Goal: Book appointment/travel/reservation

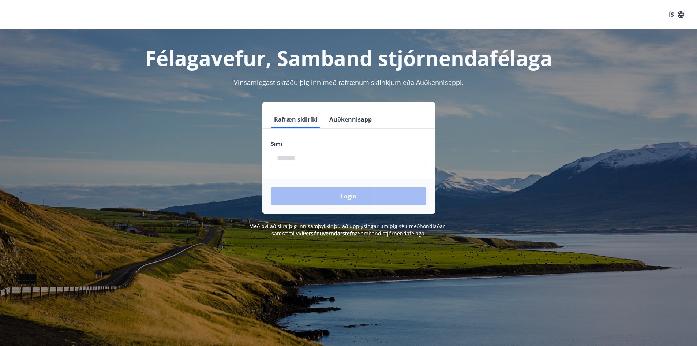
click at [291, 159] on input "phone" at bounding box center [348, 158] width 155 height 18
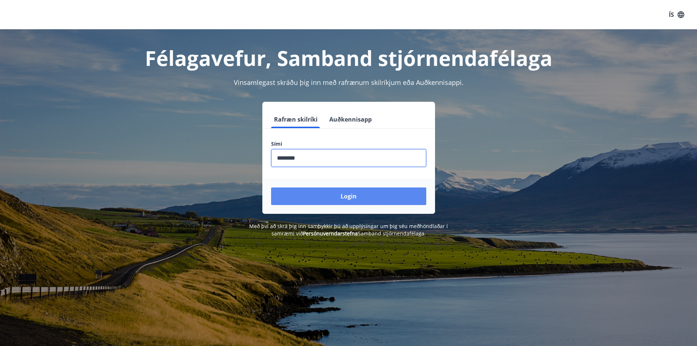
type input "********"
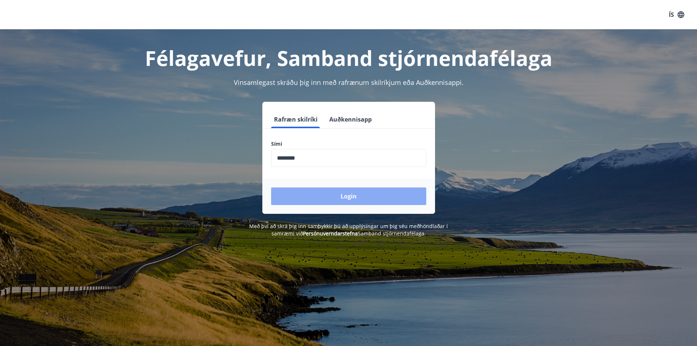
click at [353, 195] on button "Login" at bounding box center [348, 196] width 155 height 18
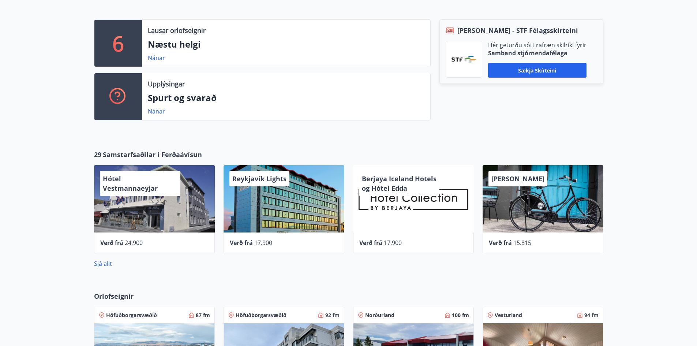
scroll to position [231, 0]
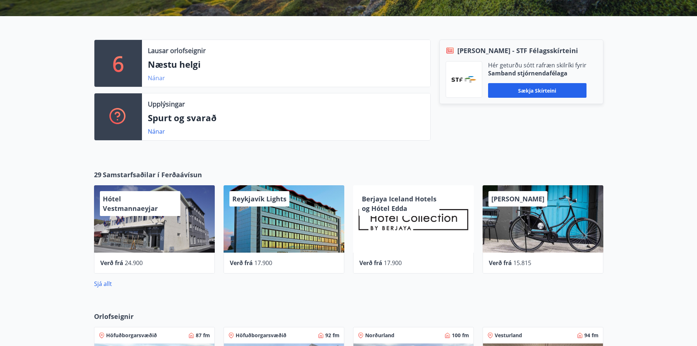
click at [160, 79] on link "Nánar" at bounding box center [156, 78] width 17 height 8
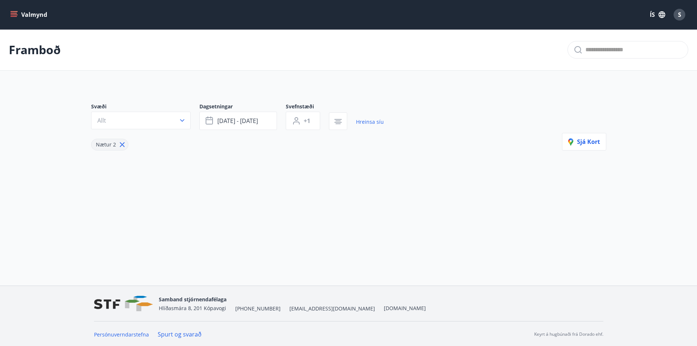
type input "*"
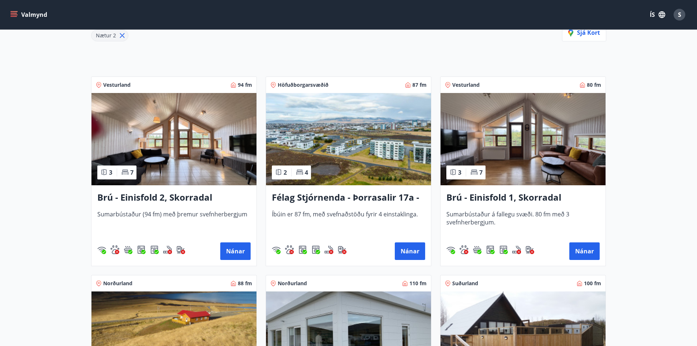
scroll to position [110, 0]
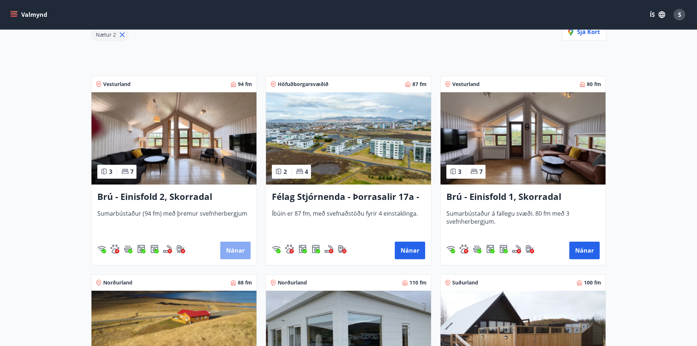
click at [233, 250] on button "Nánar" at bounding box center [235, 251] width 30 height 18
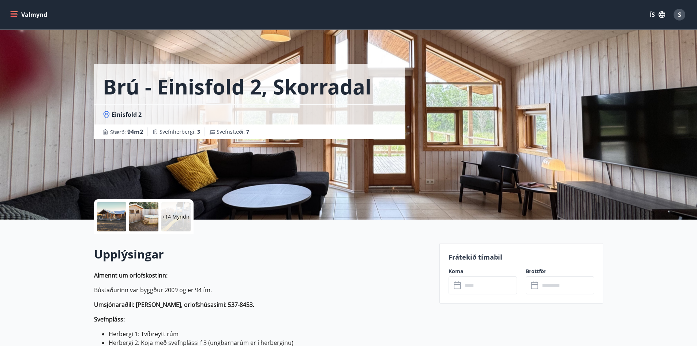
click at [238, 160] on div "Brú - Einisfold 2, Skorradal Einisfold 2 Stærð : 94 m2 Svefnherbergi : 3 Svefns…" at bounding box center [264, 110] width 340 height 220
click at [224, 160] on div "Brú - Einisfold 2, Skorradal Einisfold 2 Stærð : 94 m2 Svefnherbergi : 3 Svefns…" at bounding box center [264, 110] width 340 height 220
click at [269, 165] on div "Brú - Einisfold 2, Skorradal Einisfold 2 Stærð : 94 m2 Svefnherbergi : 3 Svefns…" at bounding box center [264, 110] width 340 height 220
click at [170, 212] on div "+14 Myndir" at bounding box center [175, 216] width 29 height 29
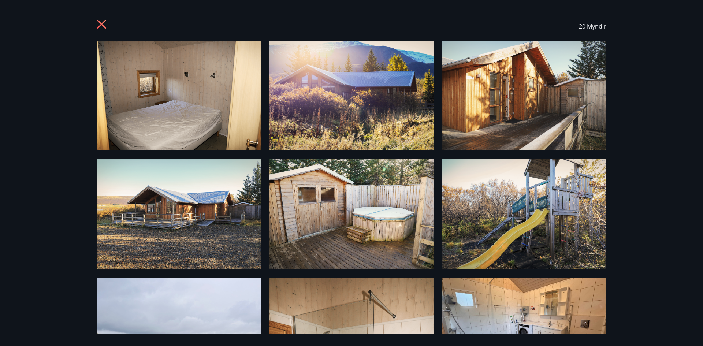
click at [96, 24] on div "20 Myndir" at bounding box center [351, 26] width 527 height 29
click at [101, 25] on icon at bounding box center [101, 24] width 9 height 9
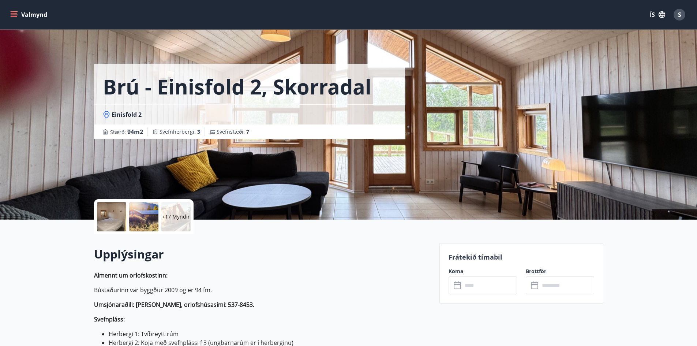
click at [12, 12] on icon "menu" at bounding box center [13, 14] width 7 height 7
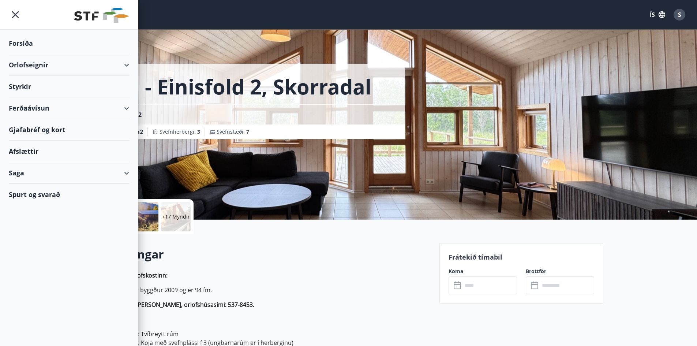
click at [123, 66] on div "Orlofseignir" at bounding box center [69, 65] width 120 height 22
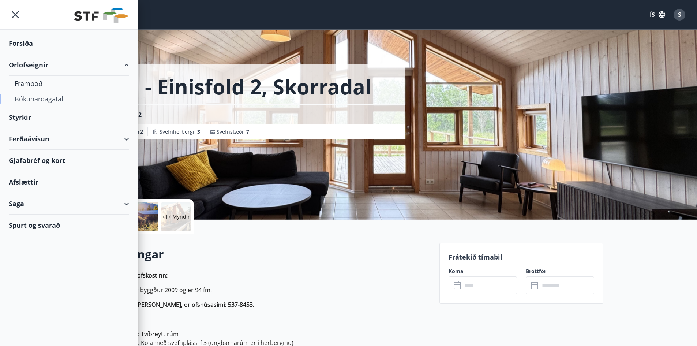
click at [54, 99] on div "Bókunardagatal" at bounding box center [69, 98] width 109 height 15
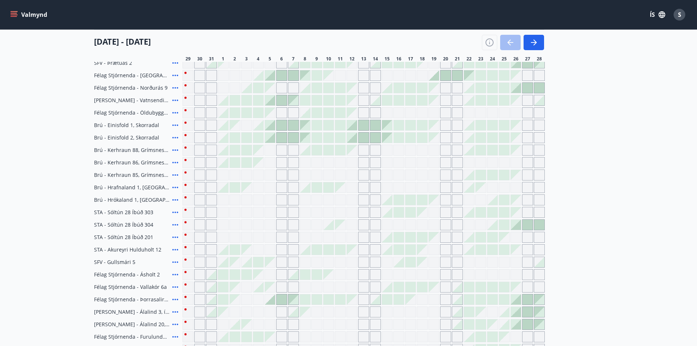
scroll to position [146, 0]
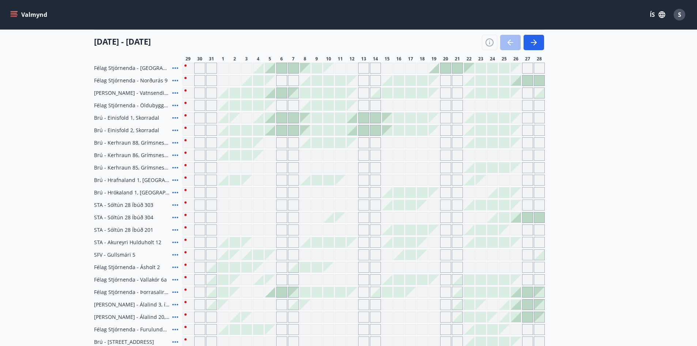
click at [174, 217] on icon at bounding box center [175, 217] width 9 height 9
click at [268, 217] on div "Gráir dagar eru ekki bókanlegir" at bounding box center [270, 217] width 11 height 11
click at [146, 216] on span "STA - Sóltún 28 Íbúð 304" at bounding box center [123, 217] width 59 height 7
click at [282, 206] on div "Gráir dagar eru ekki bókanlegir" at bounding box center [281, 204] width 11 height 11
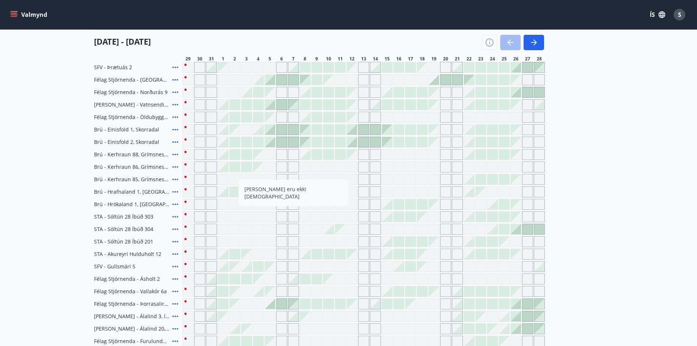
scroll to position [178, 0]
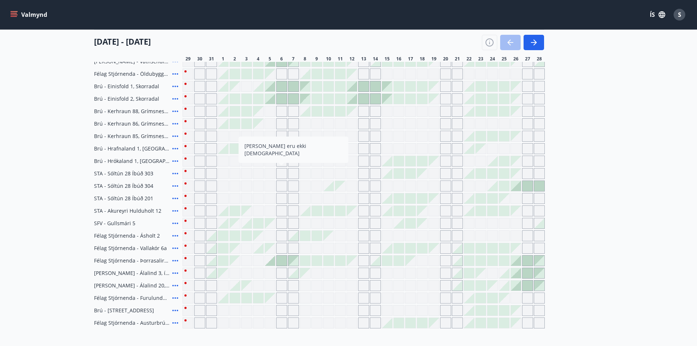
click at [282, 174] on div "Gráir dagar eru ekki bókanlegir" at bounding box center [281, 173] width 11 height 11
click at [270, 174] on div "Gráir dagar eru ekki bókanlegir" at bounding box center [270, 173] width 11 height 11
click at [281, 174] on div "Gráir dagar eru ekki bókanlegir" at bounding box center [281, 173] width 11 height 11
click at [296, 175] on div "Gráir dagar eru ekki bókanlegir" at bounding box center [293, 173] width 11 height 11
click at [239, 314] on div "Gráir dagar eru ekki bókanlegir" at bounding box center [234, 310] width 11 height 11
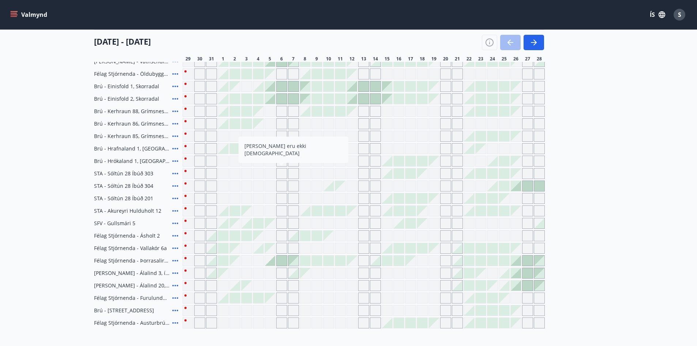
click at [245, 311] on div "Gráir dagar eru ekki bókanlegir" at bounding box center [246, 310] width 11 height 11
click at [263, 101] on div at bounding box center [258, 99] width 10 height 10
click at [240, 107] on div at bounding box center [364, 111] width 362 height 11
click at [310, 102] on div at bounding box center [305, 99] width 10 height 10
click at [345, 102] on div at bounding box center [340, 99] width 10 height 10
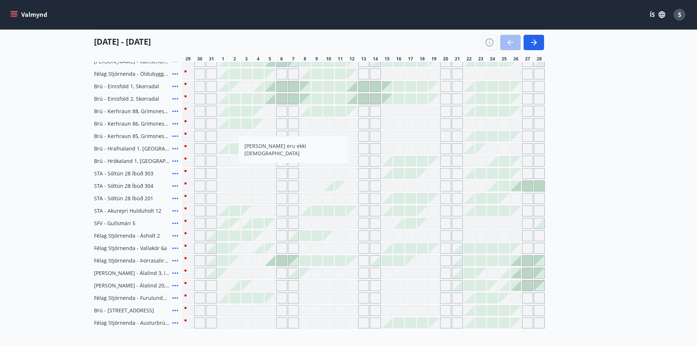
click at [535, 135] on div "Gráir dagar eru ekki bókanlegir" at bounding box center [539, 136] width 11 height 11
click at [228, 100] on div "VFV (Verkstjórafélag Vestmannaeyja) SFV (Stjórnendafélag Vestfjarða) STA (Stjór…" at bounding box center [348, 173] width 697 height 346
click at [30, 51] on div "VFV (Verkstjórafélag Vestmannaeyja) SFV (Stjórnendafélag Vestfjarða) STA (Stjór…" at bounding box center [348, 173] width 697 height 346
click at [15, 12] on div "VFV (Verkstjórafélag Vestmannaeyja) SFV (Stjórnendafélag Vestfjarða) STA (Stjór…" at bounding box center [348, 173] width 697 height 346
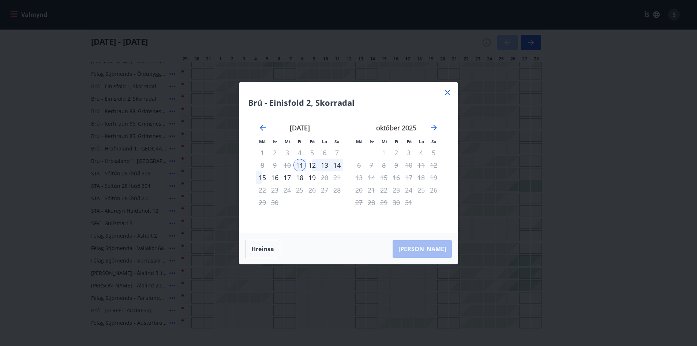
scroll to position [251, 0]
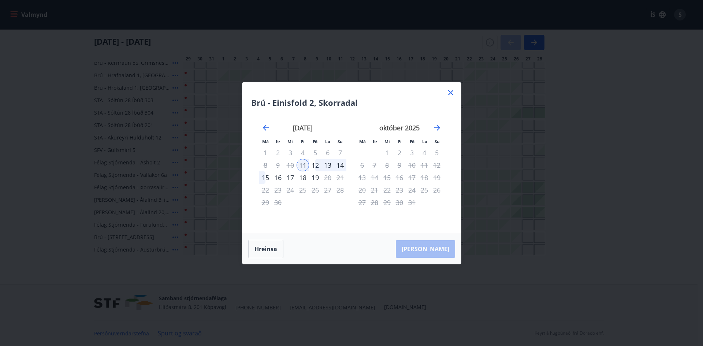
click at [452, 92] on icon at bounding box center [450, 92] width 9 height 9
click at [451, 92] on div "Gráir dagar eru ekki bókanlegir" at bounding box center [445, 87] width 11 height 11
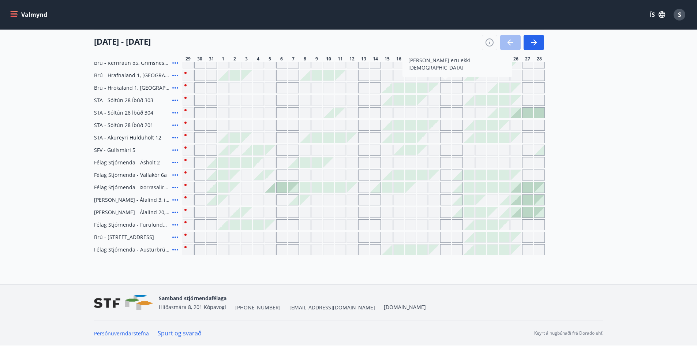
click at [272, 112] on div "Gráir dagar eru ekki bókanlegir" at bounding box center [270, 112] width 11 height 11
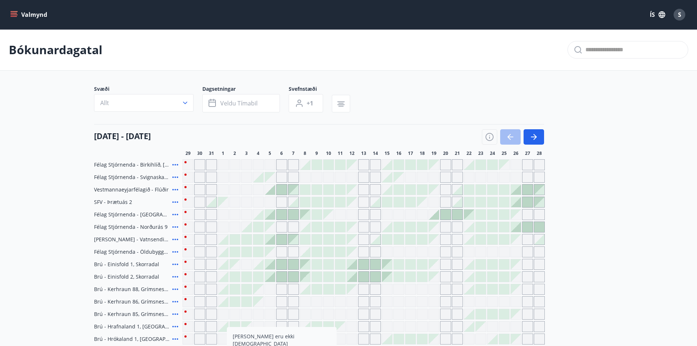
click at [151, 136] on h4 "[DATE] - [DATE]" at bounding box center [122, 135] width 57 height 11
click at [191, 135] on div "[DATE] - [DATE]" at bounding box center [319, 134] width 450 height 20
click at [151, 135] on h4 "[DATE] - [DATE]" at bounding box center [122, 135] width 57 height 11
click at [281, 154] on span "6" at bounding box center [281, 153] width 3 height 6
click at [536, 136] on icon "button" at bounding box center [534, 136] width 9 height 9
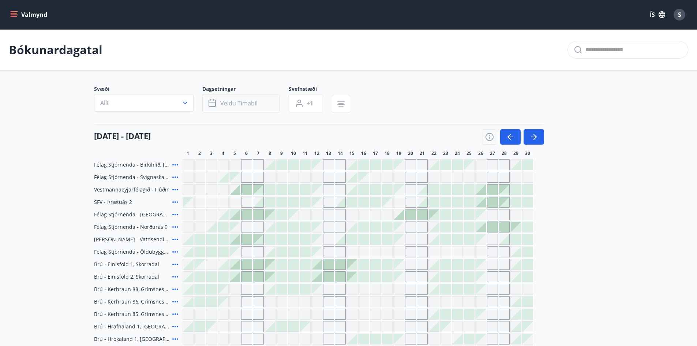
click at [242, 100] on span "Veldu tímabil" at bounding box center [238, 103] width 37 height 8
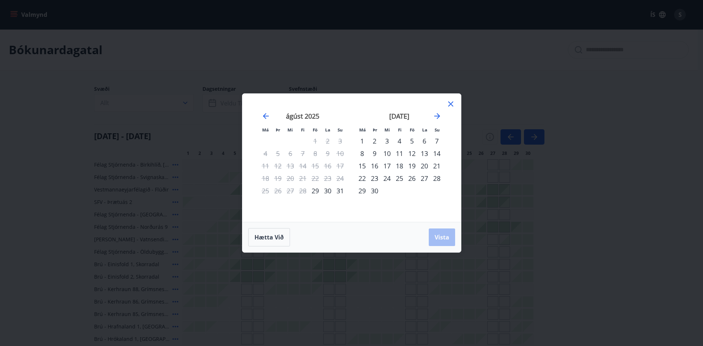
click at [412, 141] on div "5" at bounding box center [412, 141] width 12 height 12
click at [437, 140] on div "7" at bounding box center [436, 141] width 12 height 12
click at [444, 236] on span "Vista" at bounding box center [441, 237] width 15 height 8
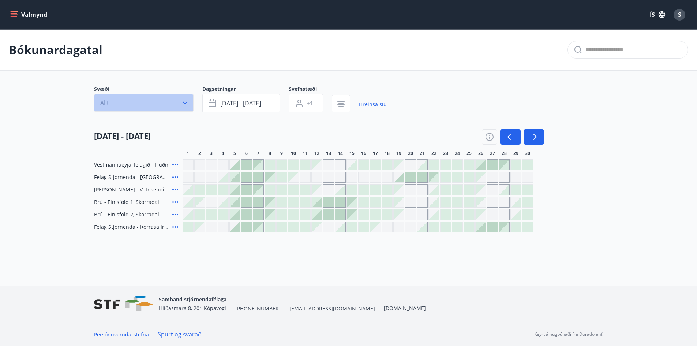
click at [187, 103] on icon "button" at bounding box center [185, 102] width 7 height 7
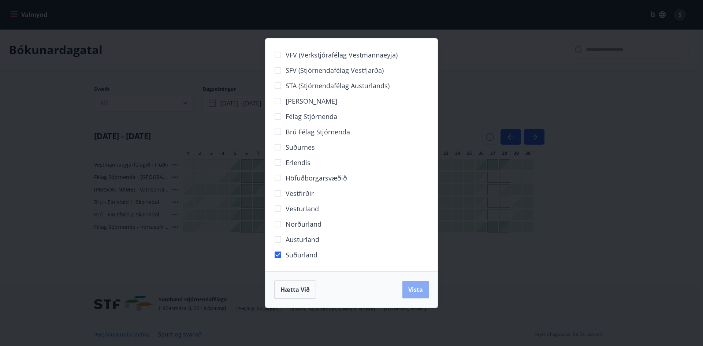
click at [412, 289] on span "Vista" at bounding box center [415, 289] width 15 height 8
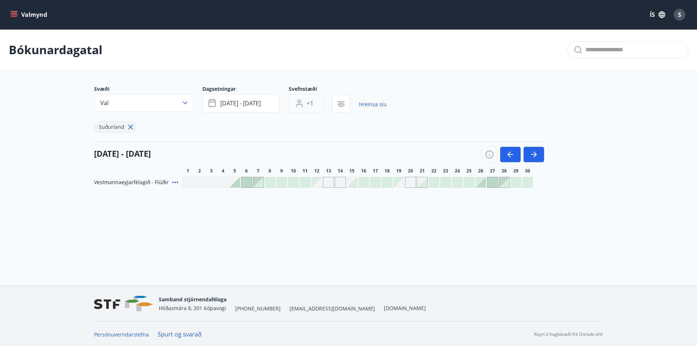
click at [311, 104] on span "+1" at bounding box center [310, 103] width 7 height 8
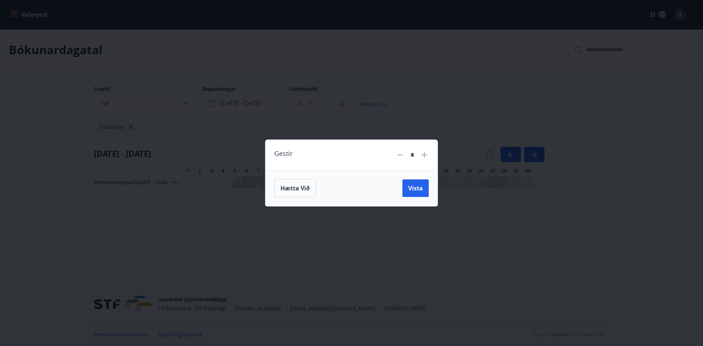
click at [423, 154] on icon at bounding box center [424, 154] width 9 height 9
type input "*"
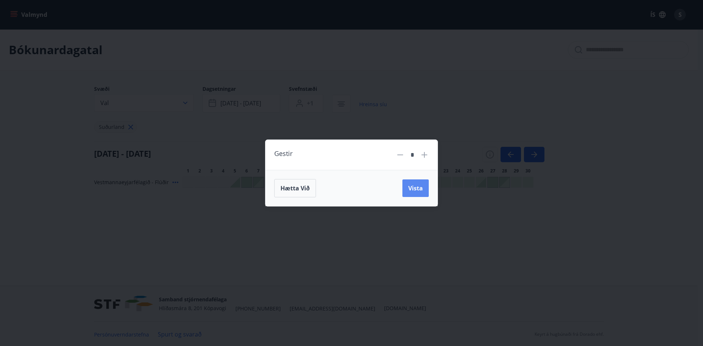
click at [415, 188] on span "Vista" at bounding box center [415, 188] width 15 height 8
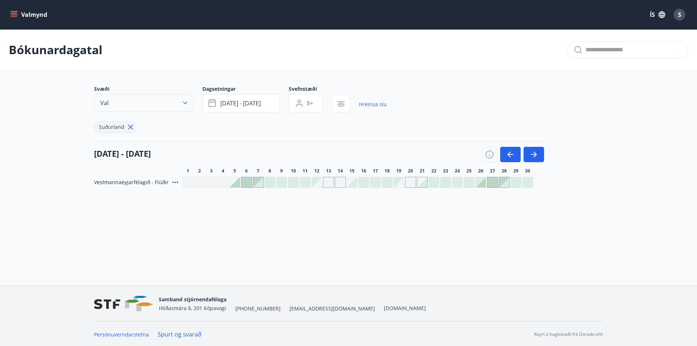
click at [187, 102] on icon "button" at bounding box center [185, 103] width 4 height 3
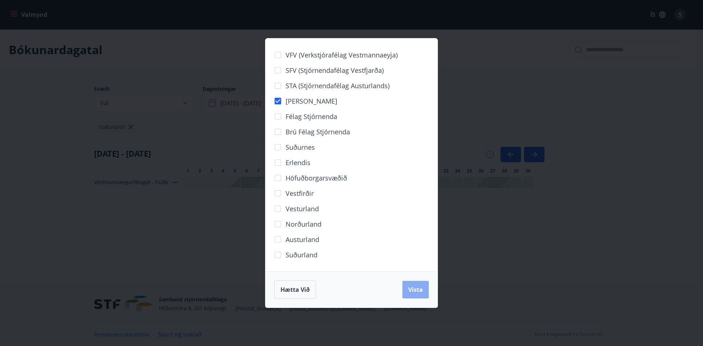
click at [412, 288] on span "Vista" at bounding box center [415, 289] width 15 height 8
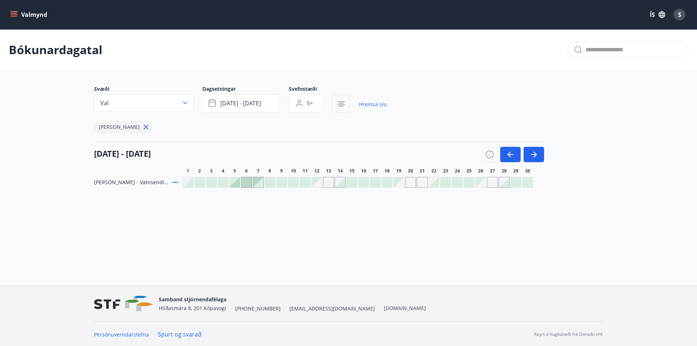
click at [339, 103] on icon "button" at bounding box center [341, 103] width 5 height 1
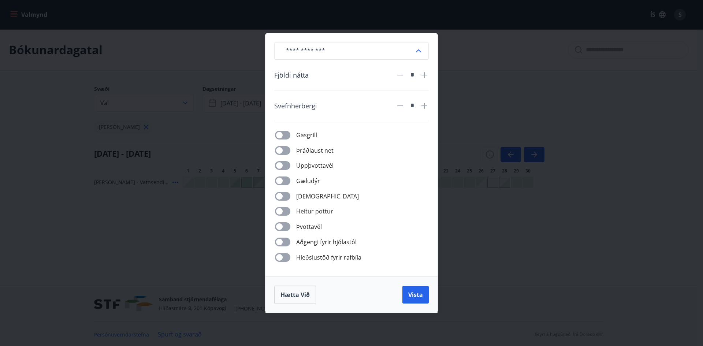
click at [425, 75] on icon at bounding box center [424, 75] width 6 height 6
type input "*"
click at [423, 105] on icon at bounding box center [424, 105] width 9 height 9
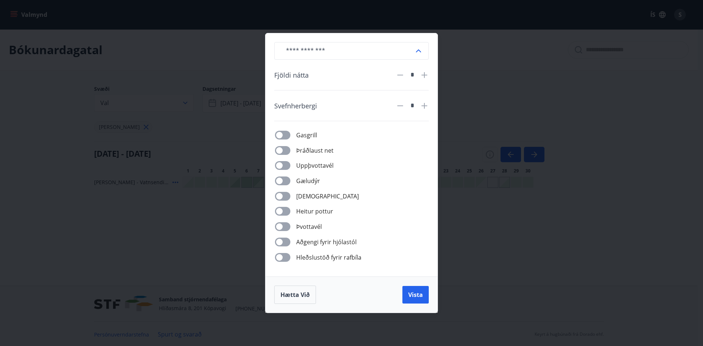
click at [423, 105] on icon at bounding box center [424, 105] width 9 height 9
click at [412, 293] on span "Vista" at bounding box center [415, 295] width 15 height 8
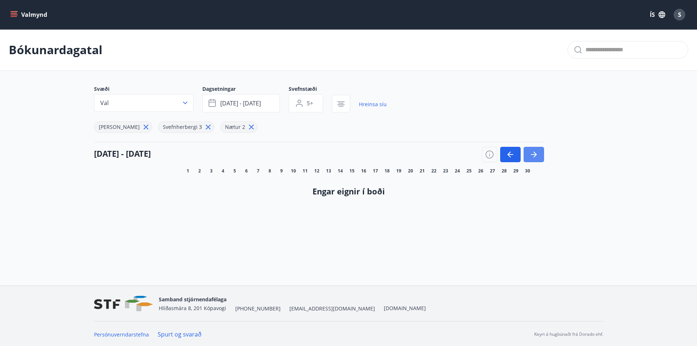
click at [530, 152] on icon "button" at bounding box center [534, 154] width 9 height 9
click at [254, 102] on span "[DATE] - [DATE]" at bounding box center [240, 103] width 41 height 8
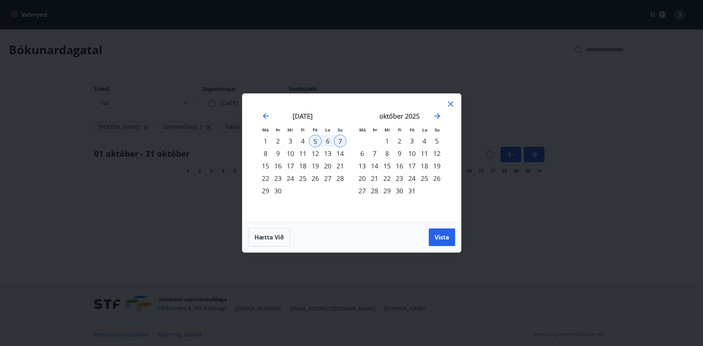
click at [313, 154] on div "12" at bounding box center [315, 153] width 12 height 12
click at [342, 152] on div "14" at bounding box center [340, 153] width 12 height 12
click at [442, 235] on span "Vista" at bounding box center [441, 237] width 15 height 8
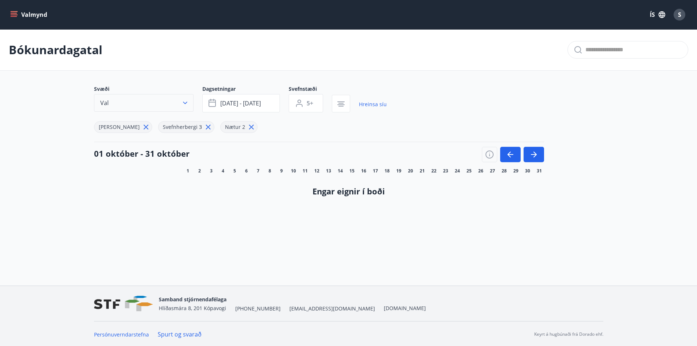
click at [183, 104] on icon "button" at bounding box center [185, 102] width 7 height 7
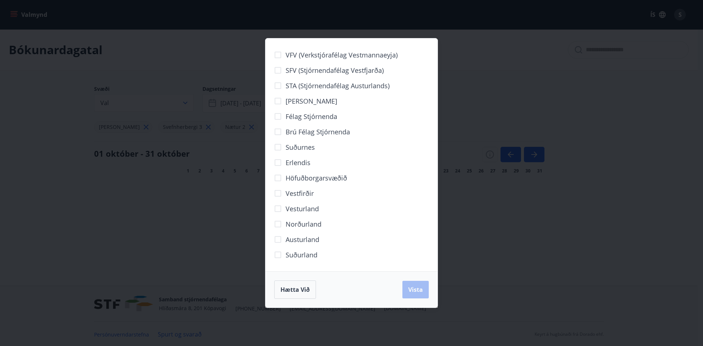
click at [415, 291] on div "Hætta við Vista" at bounding box center [351, 289] width 154 height 18
click at [302, 289] on span "Hætta við" at bounding box center [294, 289] width 29 height 8
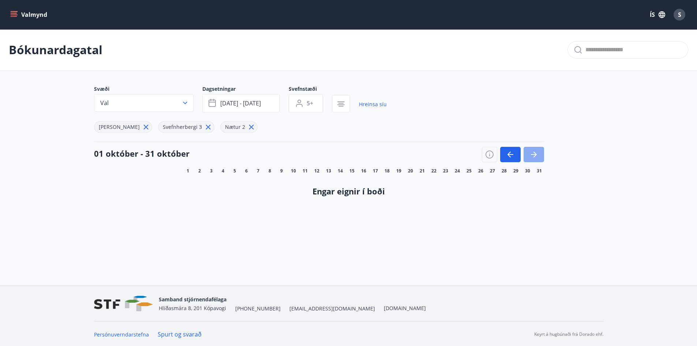
click at [536, 157] on icon "button" at bounding box center [534, 154] width 9 height 9
click at [510, 153] on icon "button" at bounding box center [510, 154] width 9 height 9
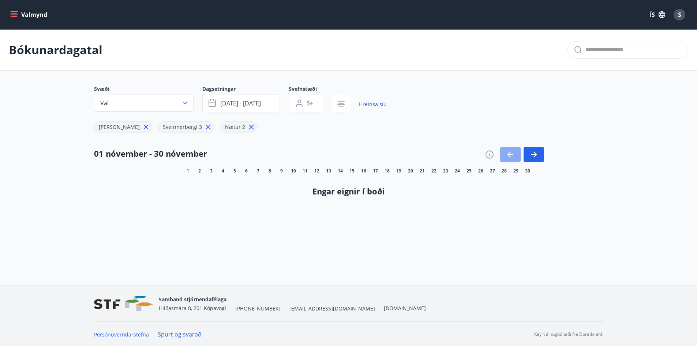
click at [510, 153] on icon "button" at bounding box center [510, 154] width 9 height 9
click at [535, 152] on icon "button" at bounding box center [534, 154] width 9 height 9
click at [488, 155] on icon "button" at bounding box center [489, 154] width 9 height 9
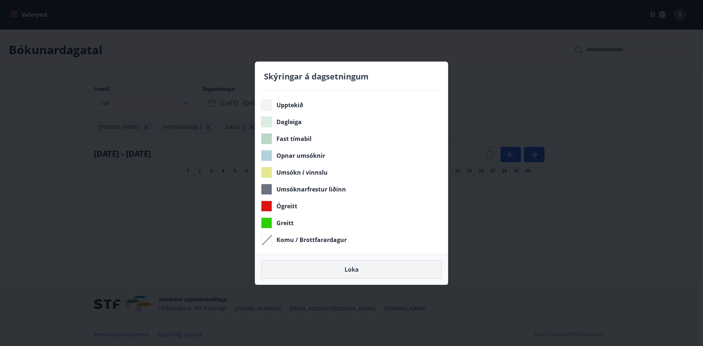
click at [352, 269] on button "Loka" at bounding box center [351, 269] width 181 height 18
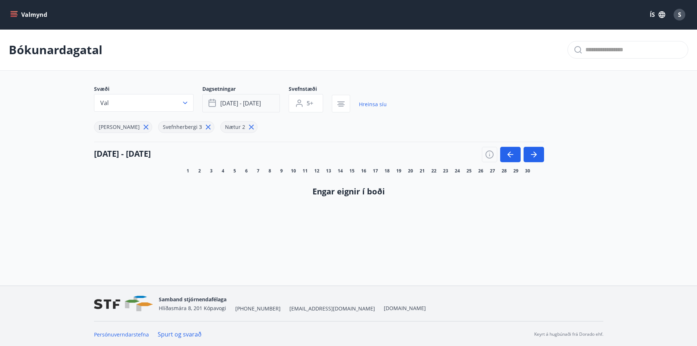
click at [259, 101] on span "[DATE] - [DATE]" at bounding box center [240, 103] width 41 height 8
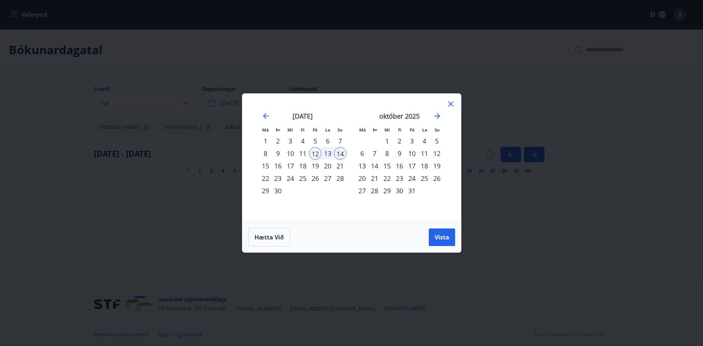
click at [314, 141] on div "5" at bounding box center [315, 141] width 12 height 12
click at [340, 141] on div "7" at bounding box center [340, 141] width 12 height 12
click at [442, 237] on span "Vista" at bounding box center [441, 237] width 15 height 8
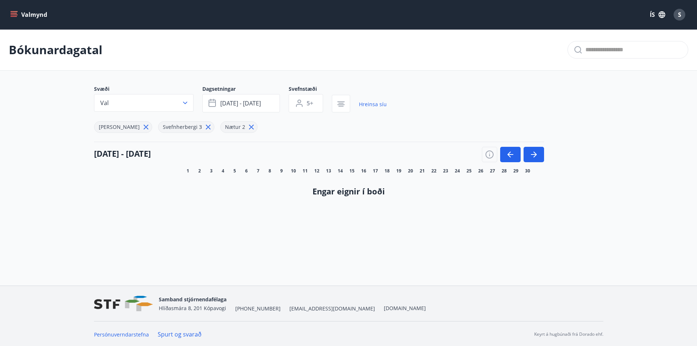
click at [204, 126] on icon at bounding box center [208, 127] width 8 height 8
type input "*"
click at [143, 128] on icon at bounding box center [145, 127] width 5 height 5
click at [125, 128] on icon at bounding box center [125, 127] width 8 height 8
type input "*"
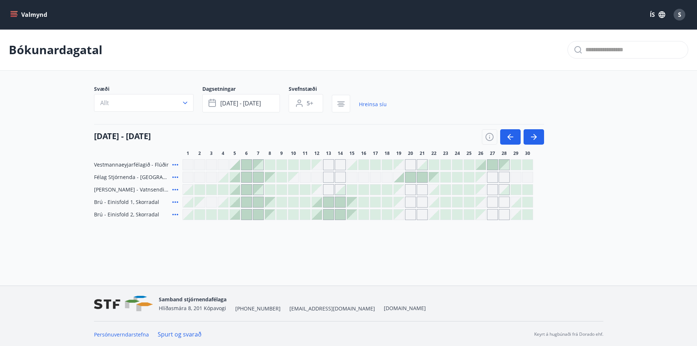
scroll to position [1, 0]
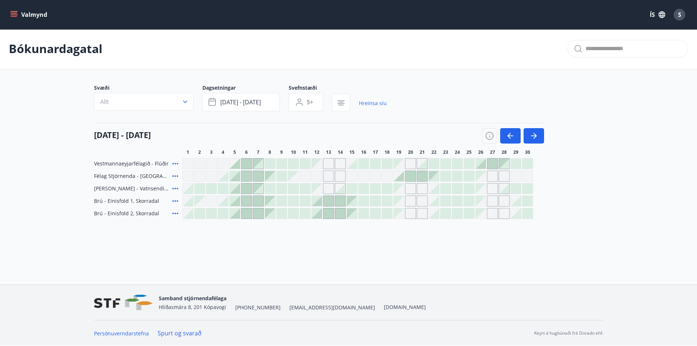
click at [326, 173] on div "Gráir dagar eru ekki bókanlegir" at bounding box center [328, 176] width 11 height 11
click at [280, 176] on div at bounding box center [282, 176] width 10 height 10
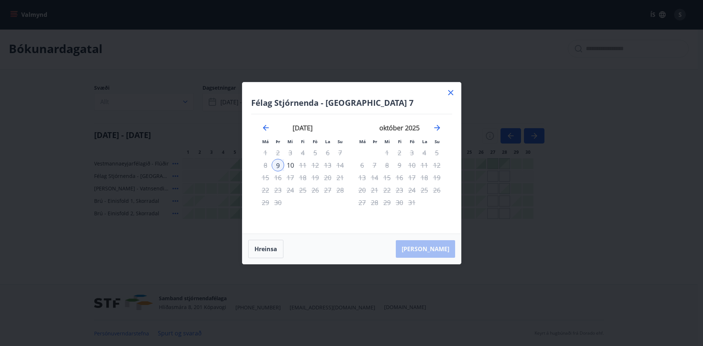
click at [451, 90] on icon at bounding box center [450, 92] width 9 height 9
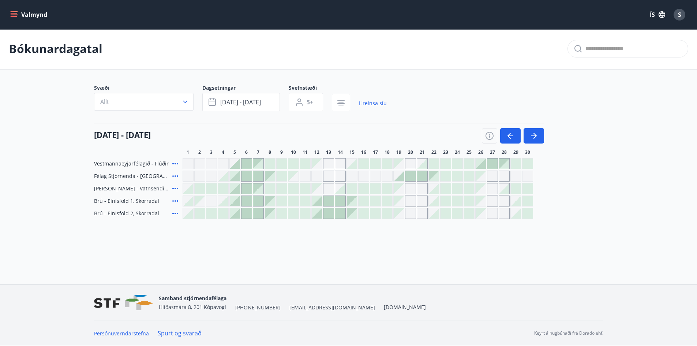
click at [197, 189] on div at bounding box center [200, 188] width 10 height 10
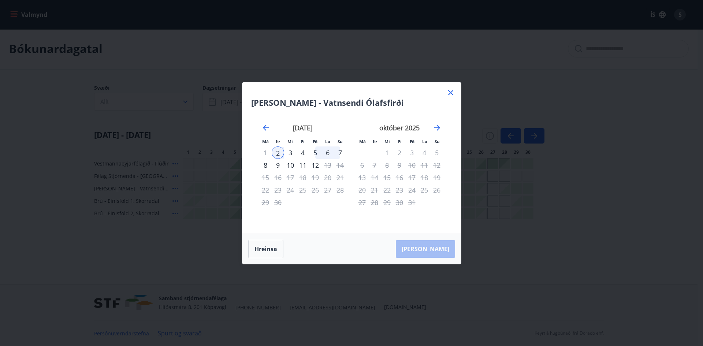
click at [450, 94] on icon at bounding box center [450, 92] width 9 height 9
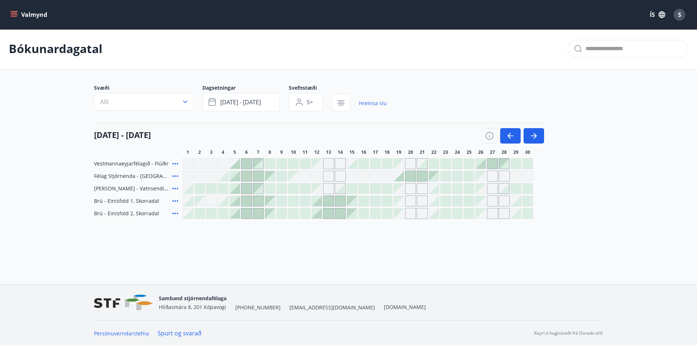
click at [246, 188] on div at bounding box center [247, 188] width 10 height 10
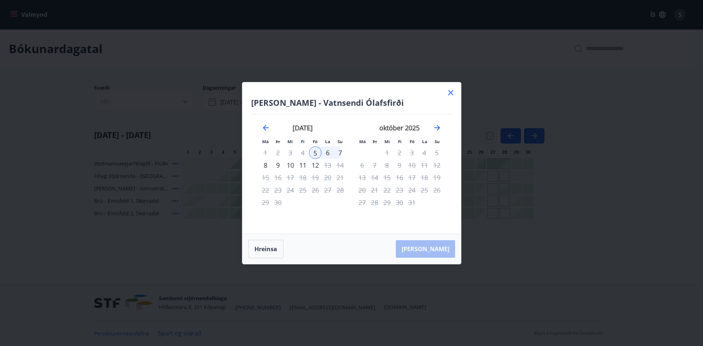
click at [450, 91] on icon at bounding box center [450, 92] width 9 height 9
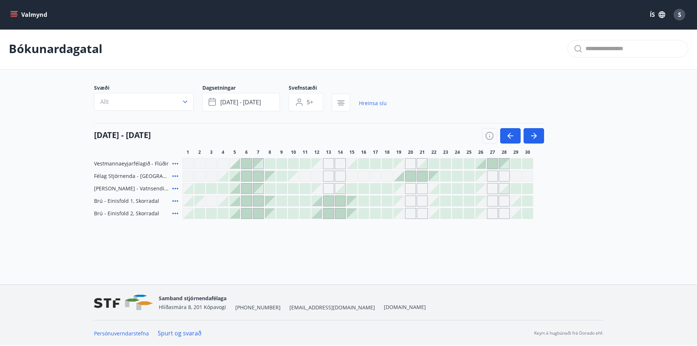
click at [234, 188] on div at bounding box center [235, 188] width 10 height 10
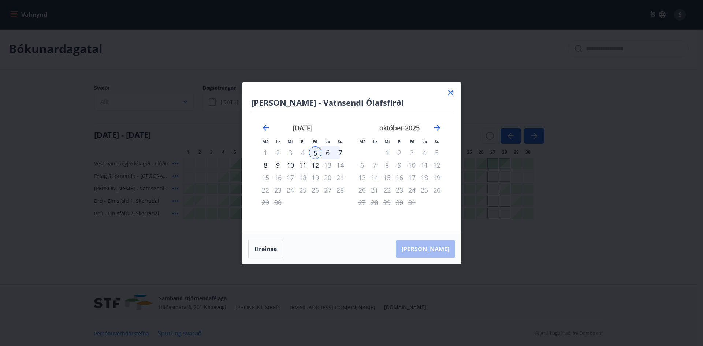
click at [339, 151] on div "7" at bounding box center [340, 152] width 12 height 12
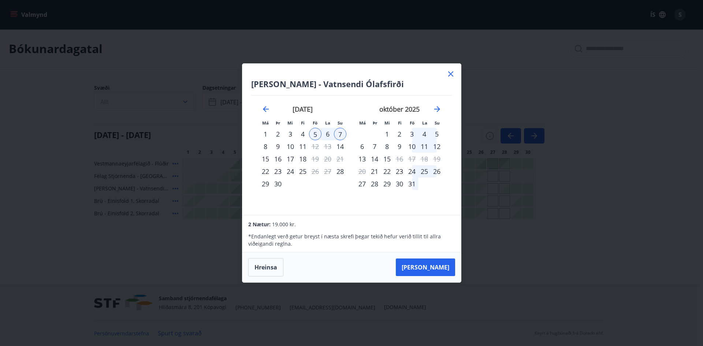
click at [451, 76] on icon at bounding box center [450, 74] width 9 height 9
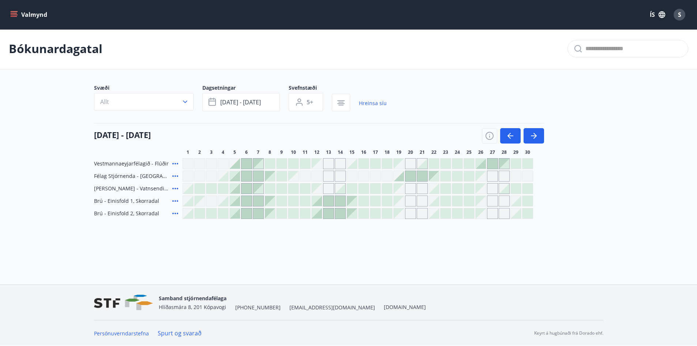
scroll to position [0, 0]
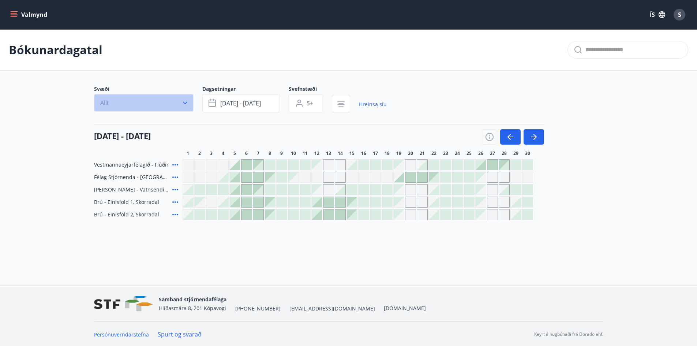
click at [184, 102] on icon "button" at bounding box center [185, 102] width 7 height 7
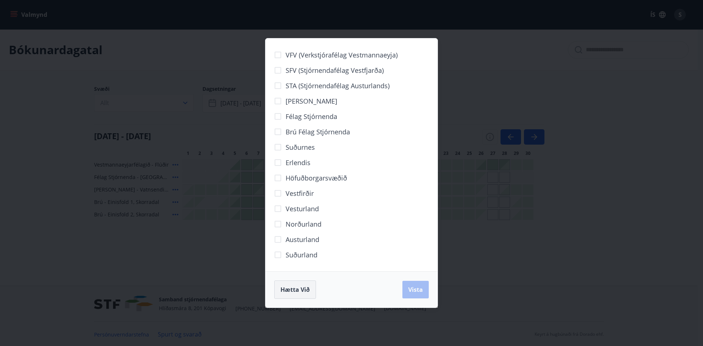
click at [297, 289] on span "Hætta við" at bounding box center [294, 289] width 29 height 8
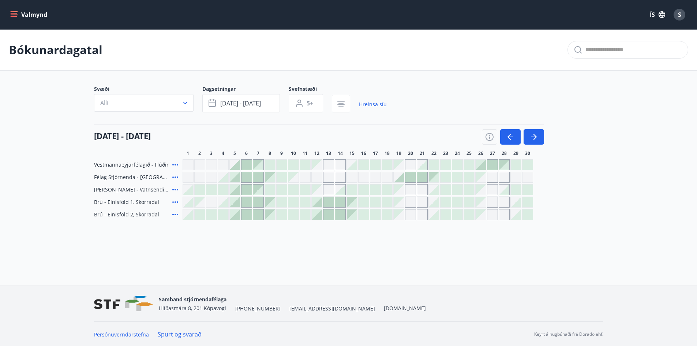
click at [14, 14] on icon "menu" at bounding box center [14, 13] width 7 height 1
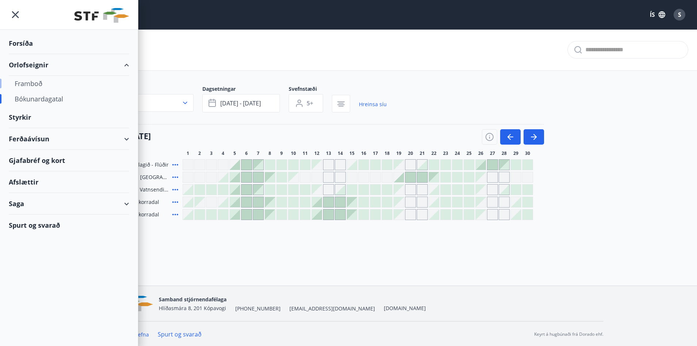
click at [36, 84] on div "Framboð" at bounding box center [69, 83] width 109 height 15
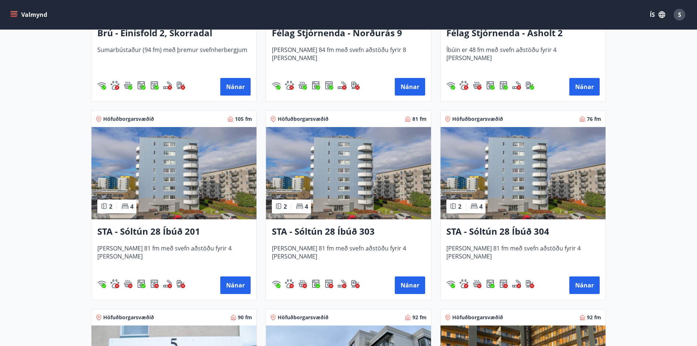
scroll to position [659, 0]
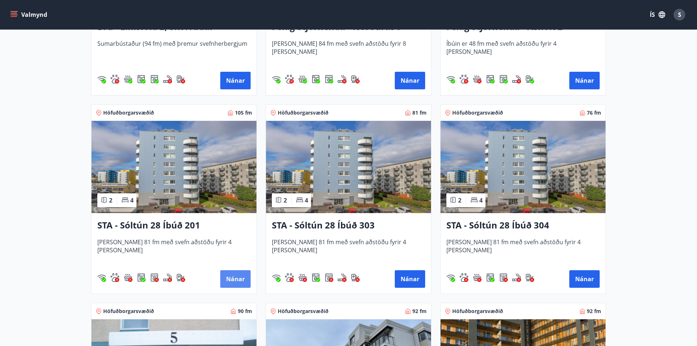
click at [232, 280] on button "Nánar" at bounding box center [235, 279] width 30 height 18
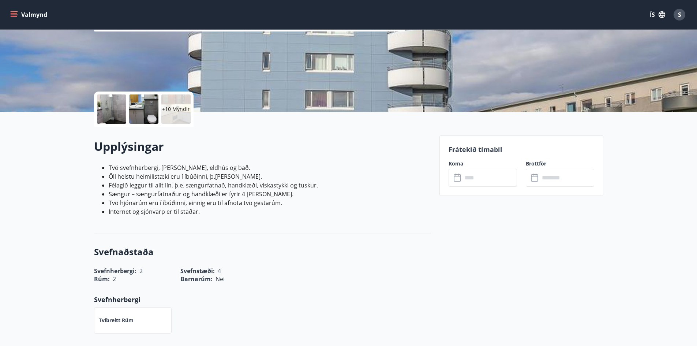
scroll to position [110, 0]
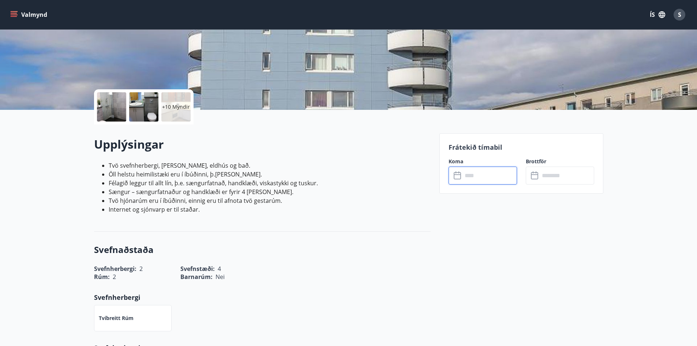
click at [488, 181] on input "text" at bounding box center [490, 176] width 55 height 18
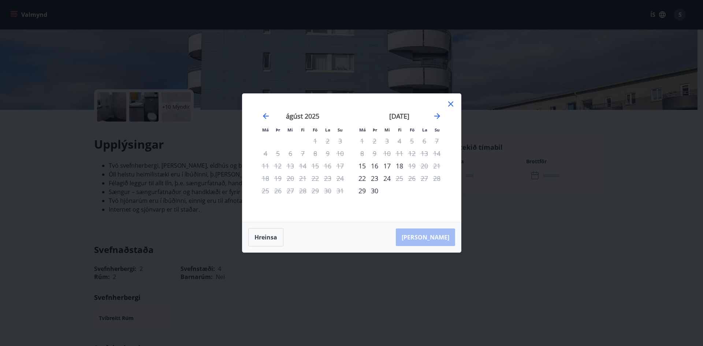
click at [448, 101] on icon at bounding box center [450, 104] width 9 height 9
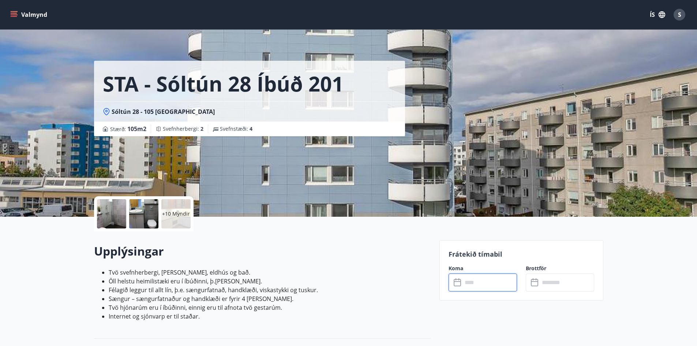
scroll to position [0, 0]
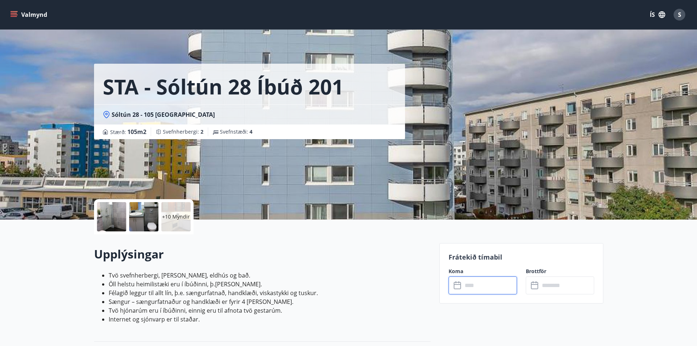
click at [12, 14] on icon "menu" at bounding box center [13, 14] width 7 height 7
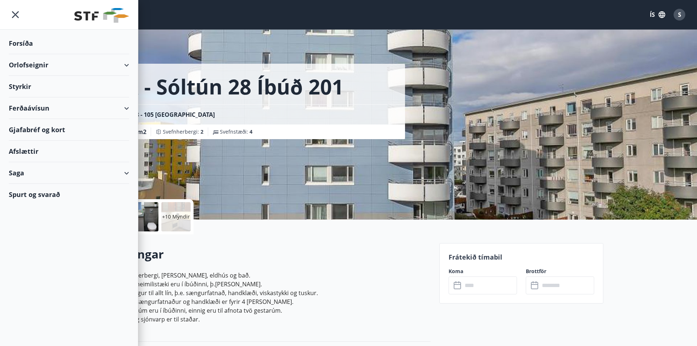
click at [125, 61] on div "Orlofseignir" at bounding box center [69, 65] width 120 height 22
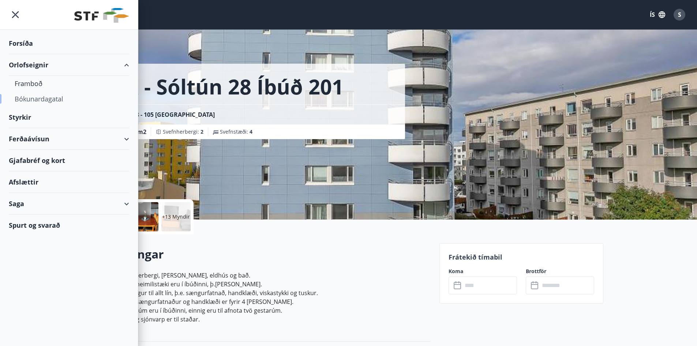
click at [54, 99] on div "Bókunardagatal" at bounding box center [69, 98] width 109 height 15
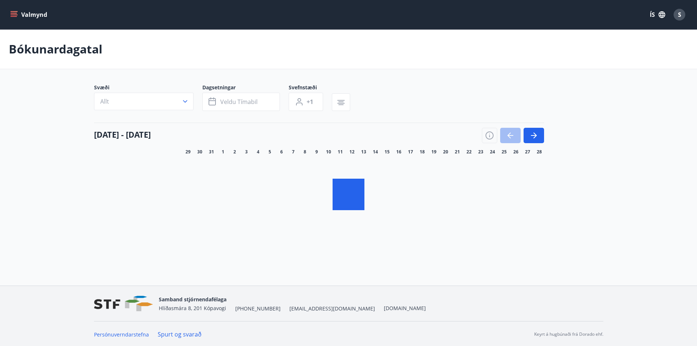
click at [11, 11] on icon "menu" at bounding box center [13, 14] width 7 height 7
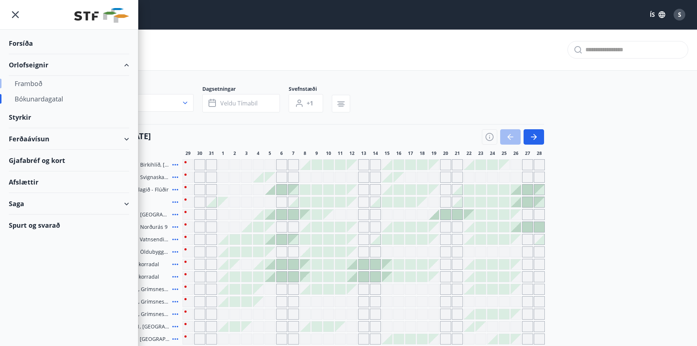
click at [40, 82] on div "Framboð" at bounding box center [69, 83] width 109 height 15
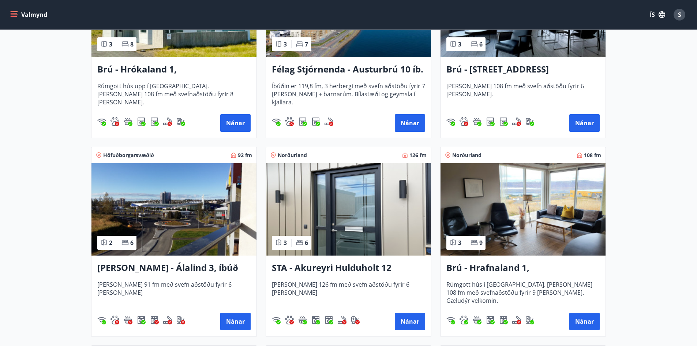
scroll to position [366, 0]
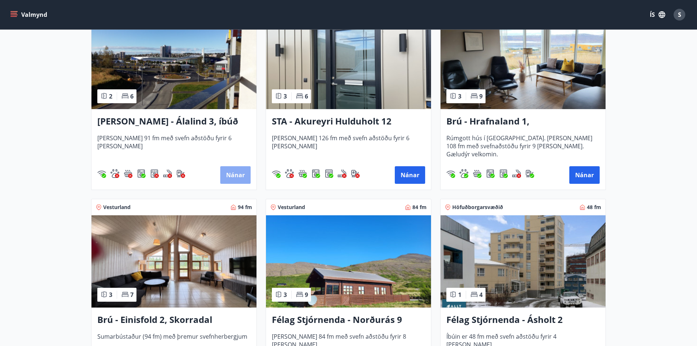
click at [239, 172] on button "Nánar" at bounding box center [235, 175] width 30 height 18
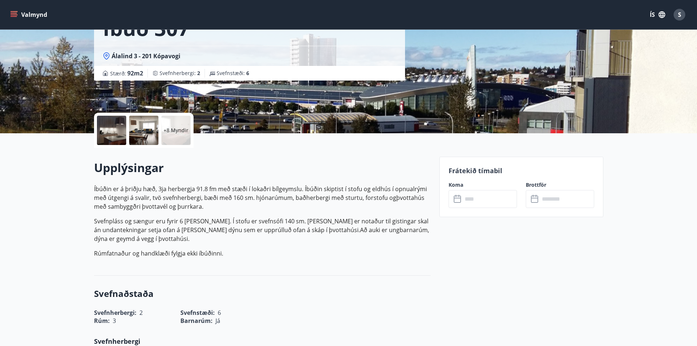
scroll to position [146, 0]
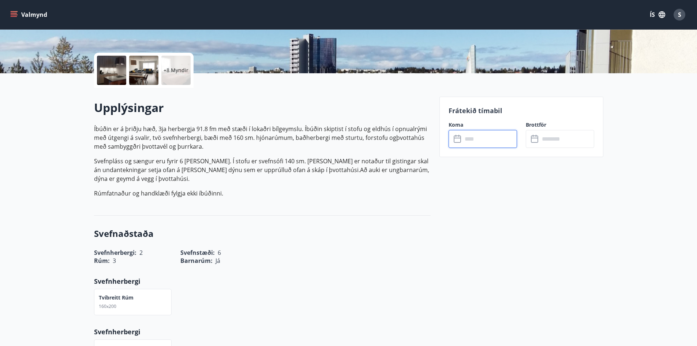
click at [471, 143] on input "text" at bounding box center [490, 139] width 55 height 18
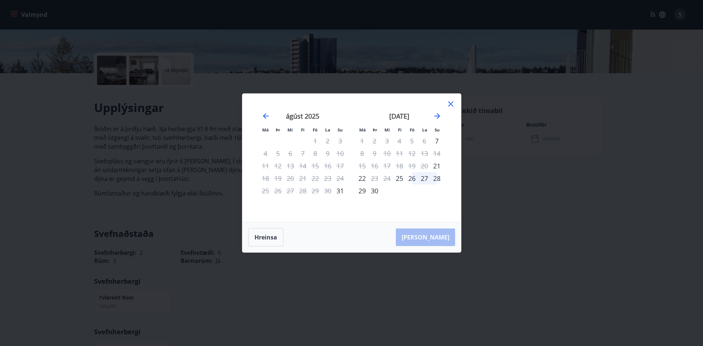
click at [450, 104] on icon at bounding box center [450, 103] width 5 height 5
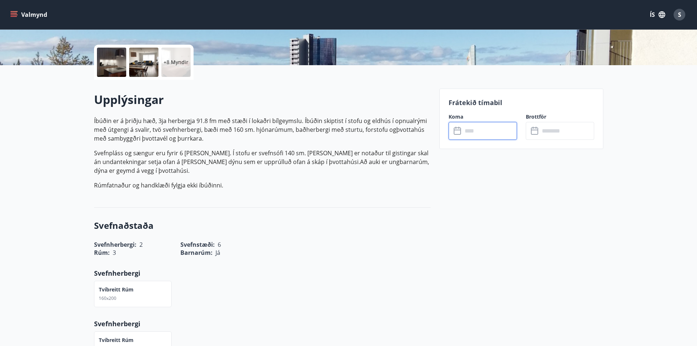
scroll to position [0, 0]
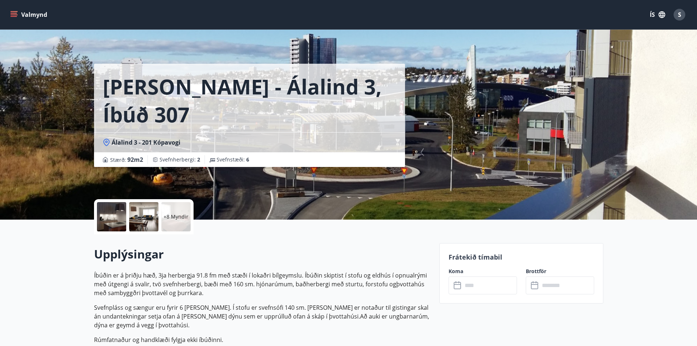
click at [14, 13] on icon "menu" at bounding box center [14, 13] width 7 height 1
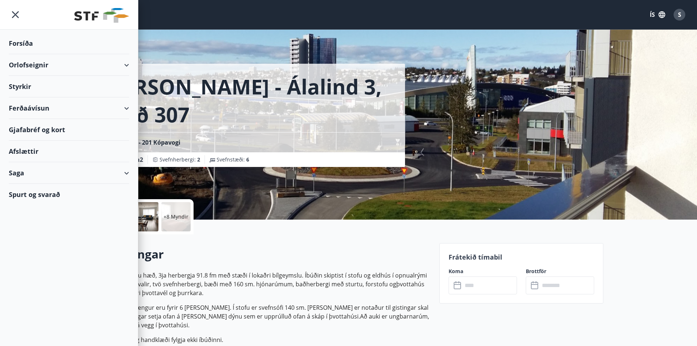
click at [126, 67] on div "Orlofseignir" at bounding box center [69, 65] width 120 height 22
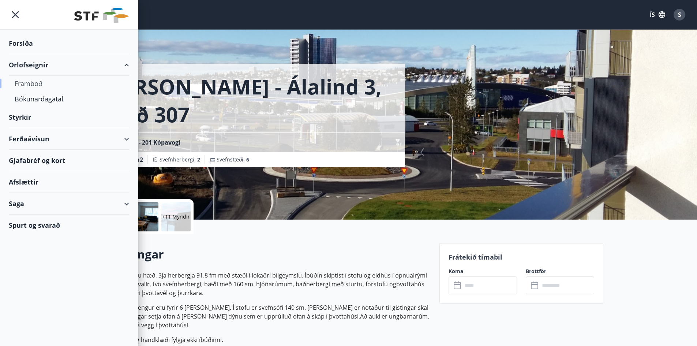
click at [45, 82] on div "Framboð" at bounding box center [69, 83] width 109 height 15
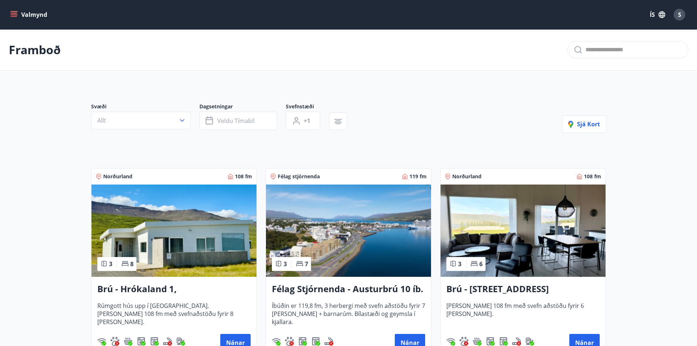
scroll to position [110, 0]
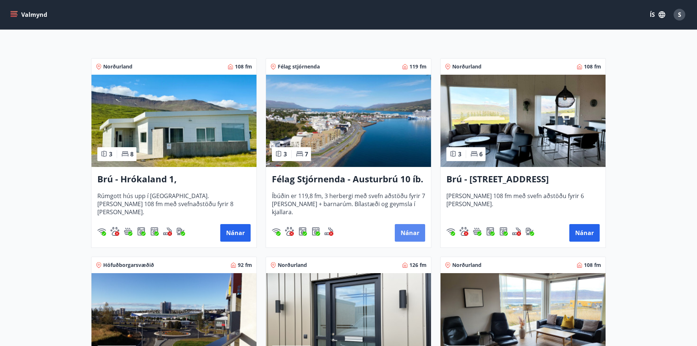
click at [409, 232] on button "Nánar" at bounding box center [410, 233] width 30 height 18
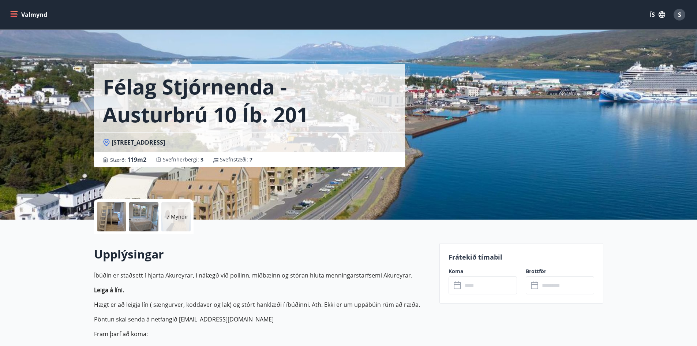
scroll to position [146, 0]
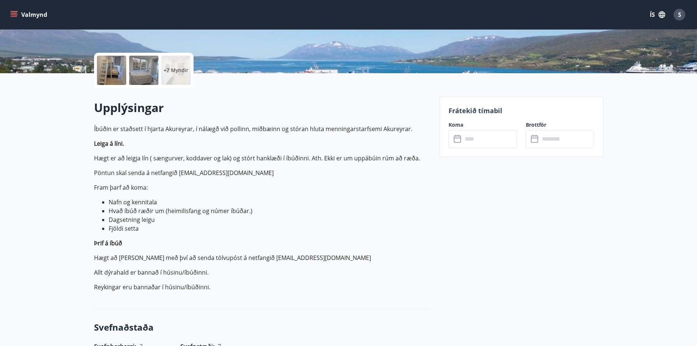
click at [477, 142] on input "text" at bounding box center [490, 139] width 55 height 18
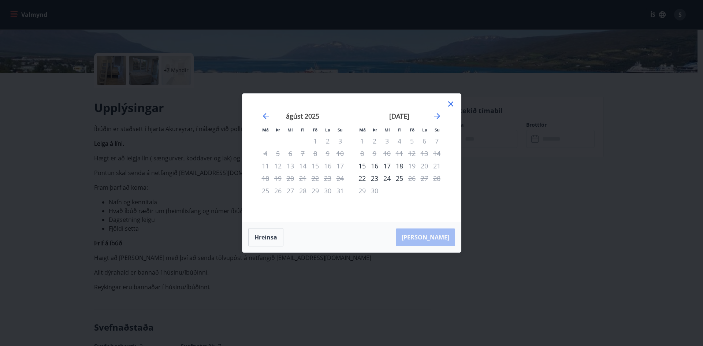
click at [453, 104] on icon at bounding box center [450, 104] width 9 height 9
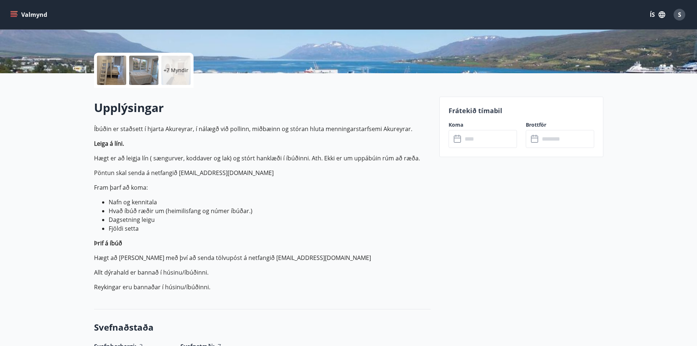
click at [14, 9] on button "Valmynd" at bounding box center [29, 14] width 41 height 13
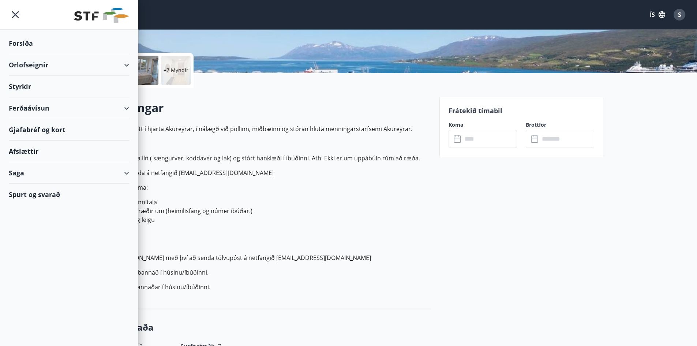
click at [45, 61] on div "Orlofseignir" at bounding box center [69, 65] width 120 height 22
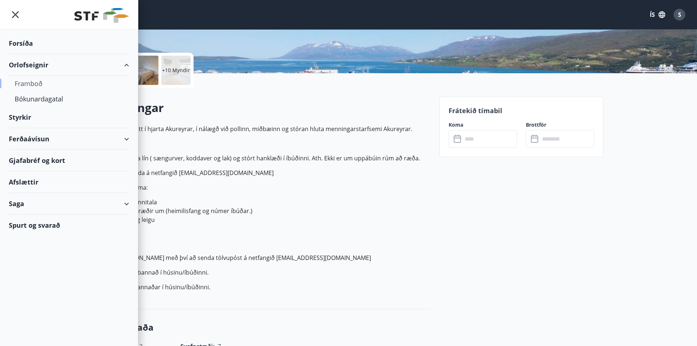
click at [42, 82] on div "Framboð" at bounding box center [69, 83] width 109 height 15
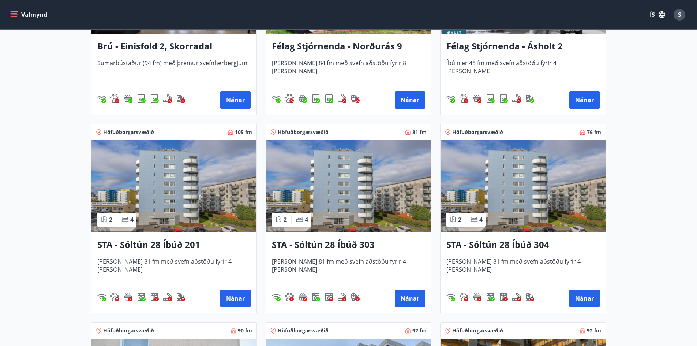
scroll to position [659, 0]
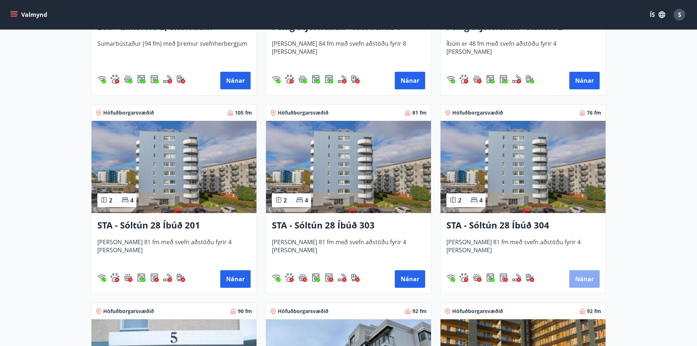
click at [583, 280] on button "Nánar" at bounding box center [584, 279] width 30 height 18
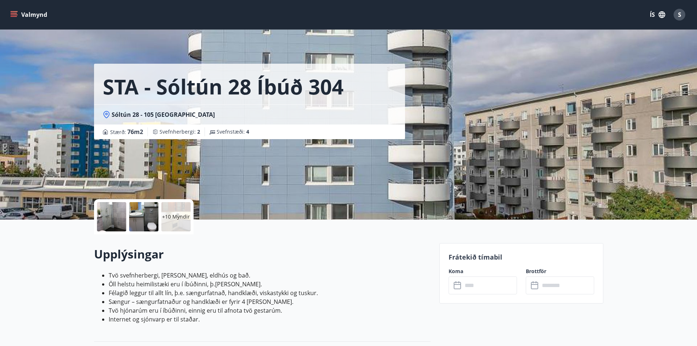
click at [461, 285] on icon at bounding box center [457, 285] width 7 height 7
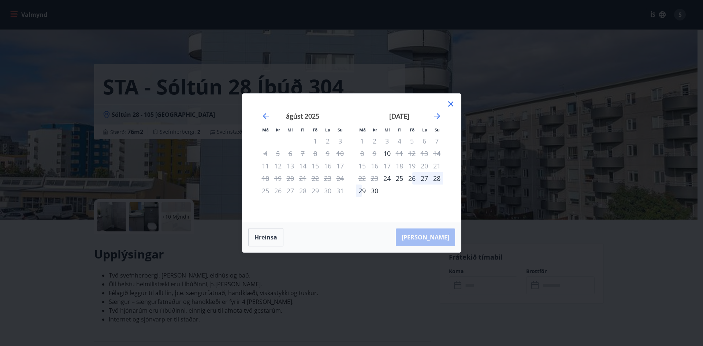
click at [451, 102] on icon at bounding box center [450, 104] width 9 height 9
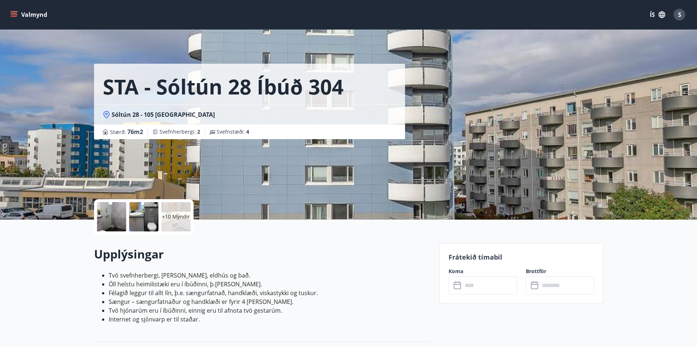
click at [17, 12] on icon "menu" at bounding box center [15, 11] width 8 height 1
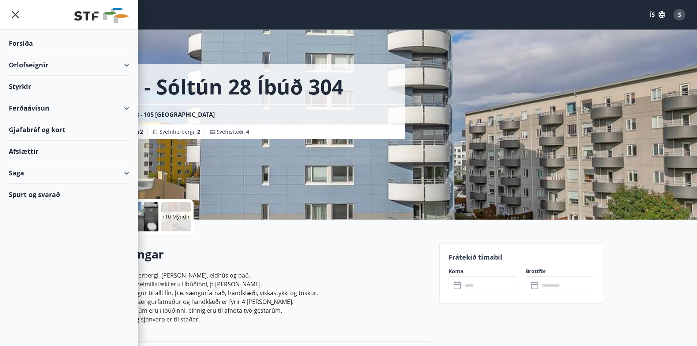
click at [47, 64] on div "Orlofseignir" at bounding box center [69, 65] width 120 height 22
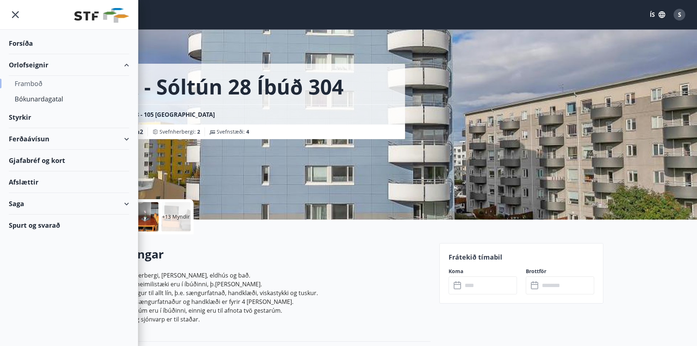
click at [27, 82] on div "Framboð" at bounding box center [69, 83] width 109 height 15
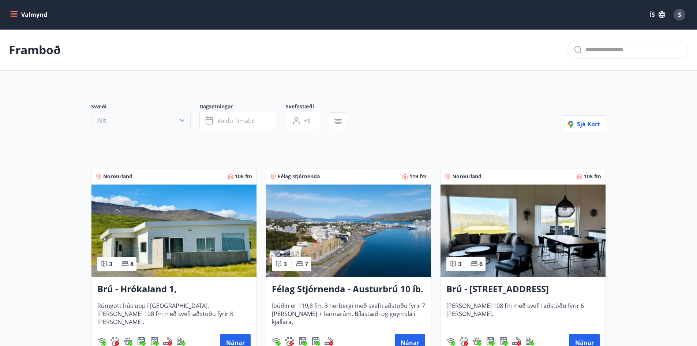
click at [181, 120] on icon "button" at bounding box center [182, 120] width 4 height 3
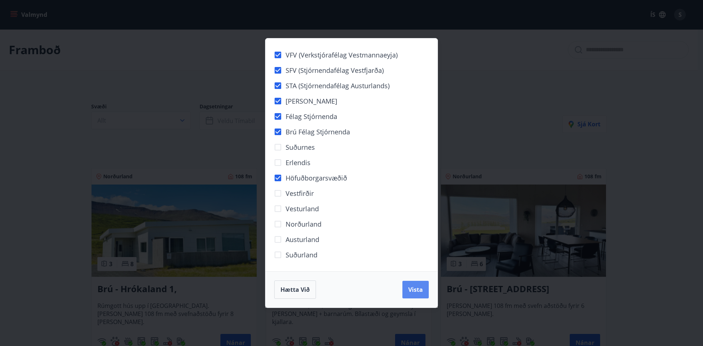
click at [417, 285] on span "Vista" at bounding box center [415, 289] width 15 height 8
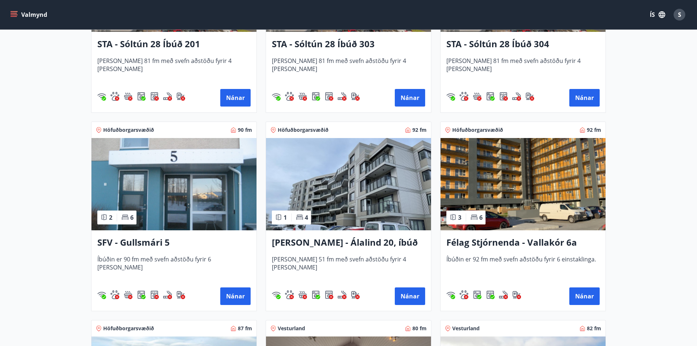
scroll to position [878, 0]
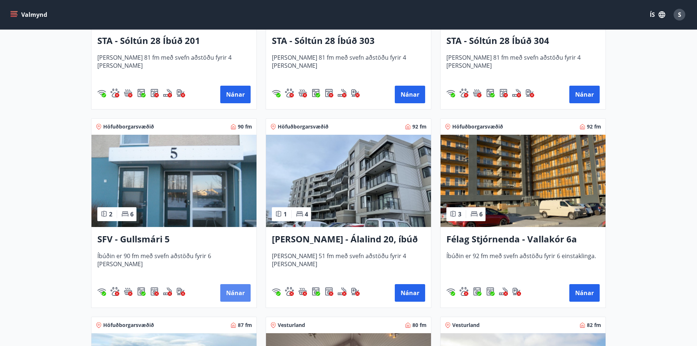
click at [232, 294] on button "Nánar" at bounding box center [235, 293] width 30 height 18
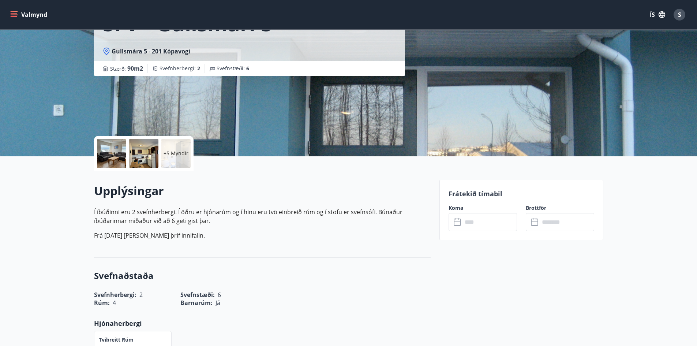
scroll to position [73, 0]
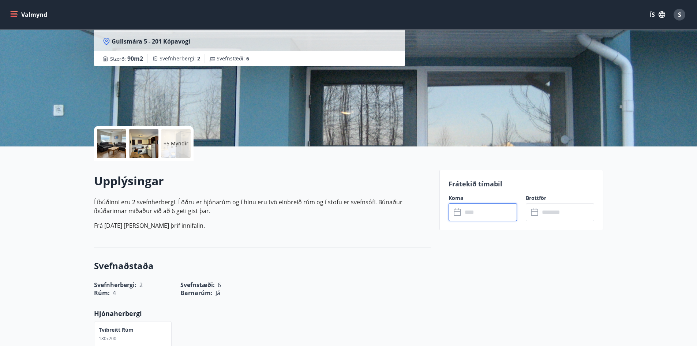
click at [473, 211] on input "text" at bounding box center [490, 212] width 55 height 18
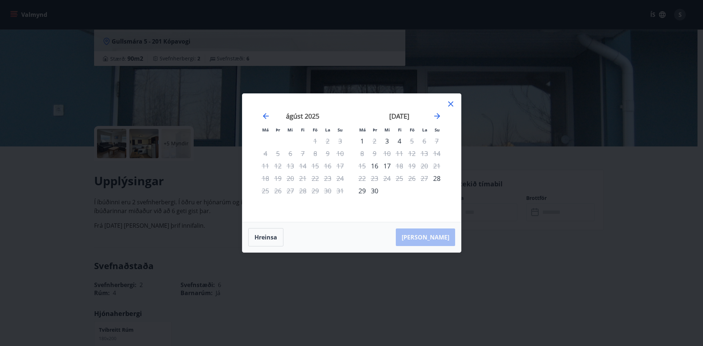
click at [449, 102] on icon at bounding box center [450, 104] width 9 height 9
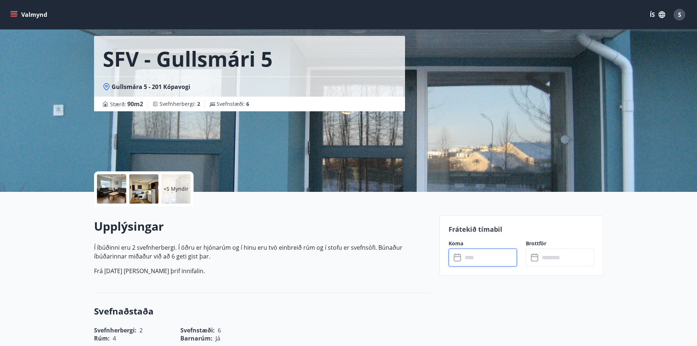
scroll to position [0, 0]
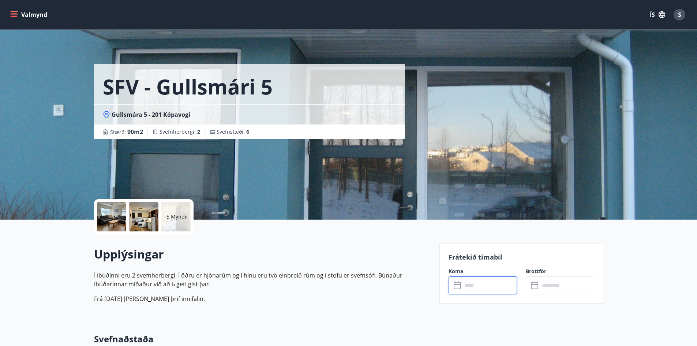
click at [33, 13] on button "Valmynd" at bounding box center [29, 14] width 41 height 13
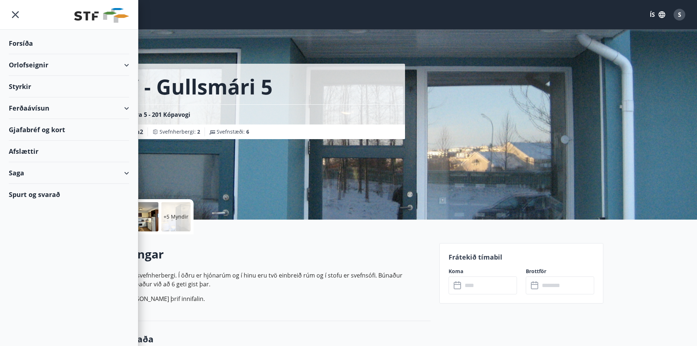
click at [45, 68] on div "Orlofseignir" at bounding box center [69, 65] width 120 height 22
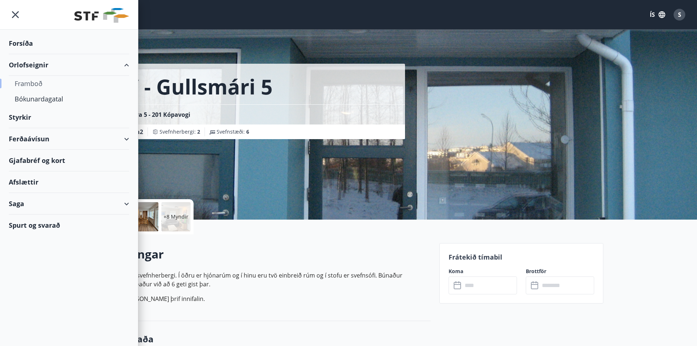
click at [36, 82] on div "Framboð" at bounding box center [69, 83] width 109 height 15
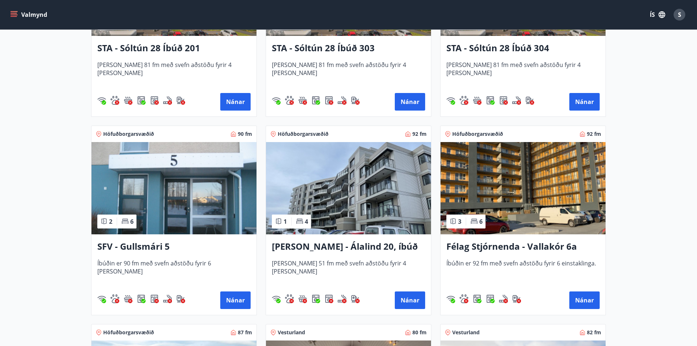
scroll to position [842, 0]
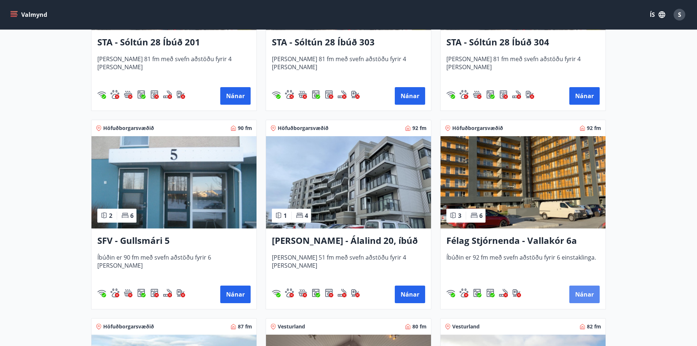
click at [577, 291] on button "Nánar" at bounding box center [584, 294] width 30 height 18
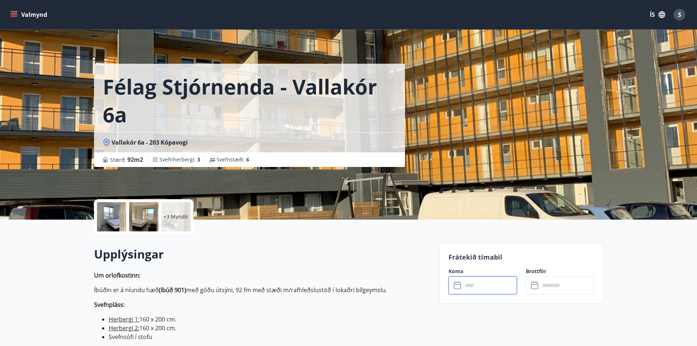
click at [492, 286] on input "text" at bounding box center [490, 285] width 55 height 18
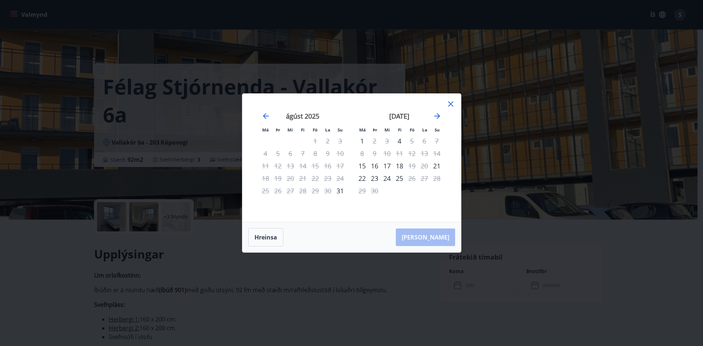
click at [448, 102] on icon at bounding box center [450, 104] width 9 height 9
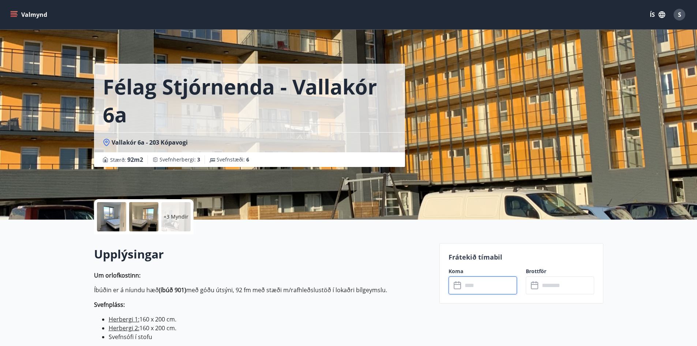
click at [17, 15] on icon "menu" at bounding box center [15, 14] width 8 height 1
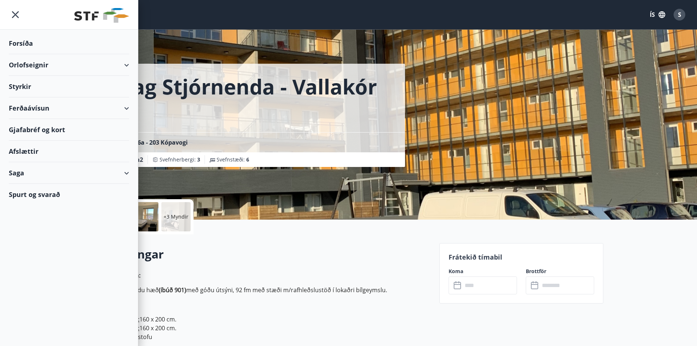
click at [38, 62] on div "Orlofseignir" at bounding box center [69, 65] width 120 height 22
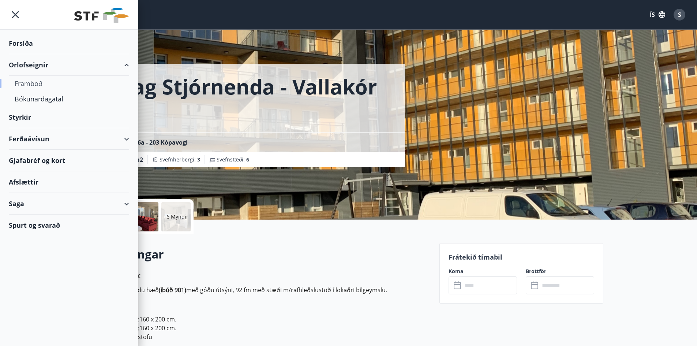
click at [32, 82] on div "Framboð" at bounding box center [69, 83] width 109 height 15
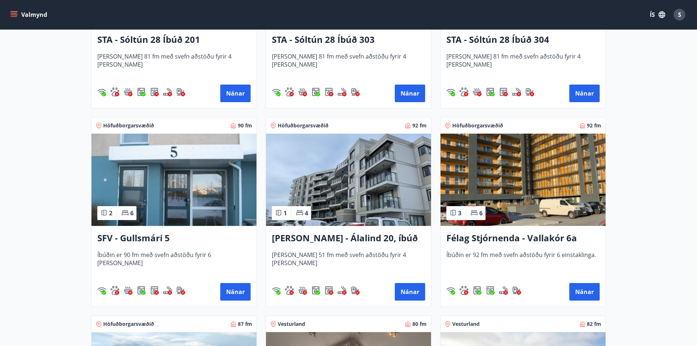
scroll to position [695, 0]
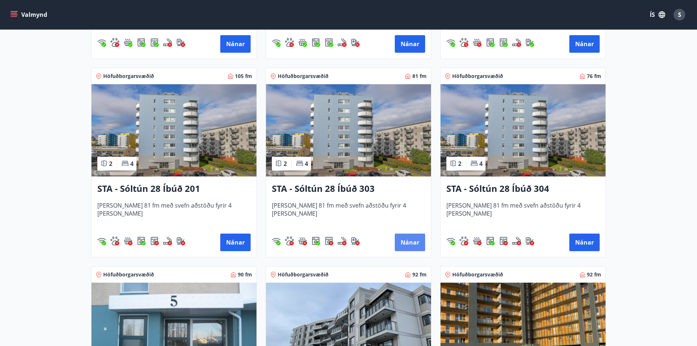
click at [409, 241] on button "Nánar" at bounding box center [410, 243] width 30 height 18
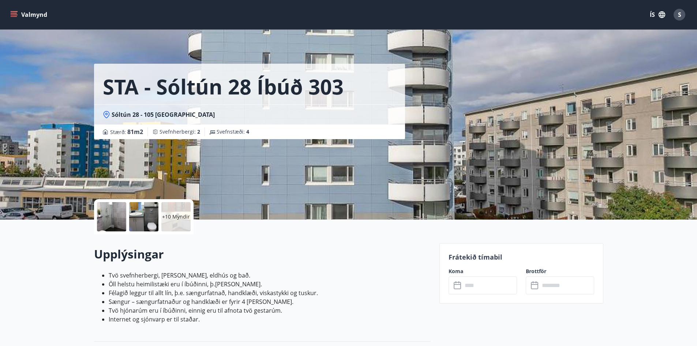
click at [462, 285] on icon at bounding box center [458, 285] width 9 height 9
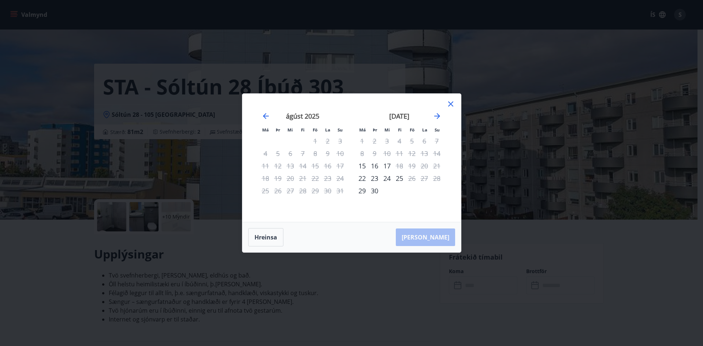
click at [447, 102] on icon at bounding box center [450, 104] width 9 height 9
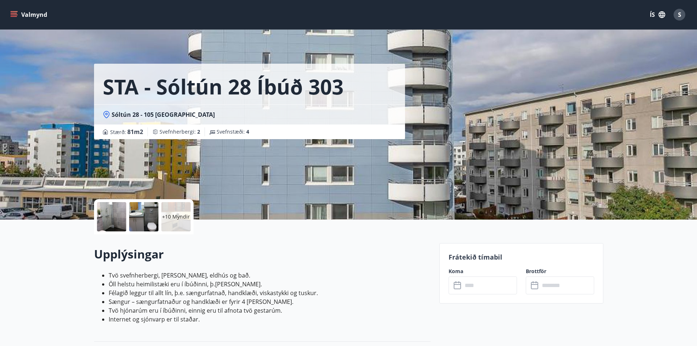
click at [10, 15] on icon "menu" at bounding box center [13, 14] width 7 height 7
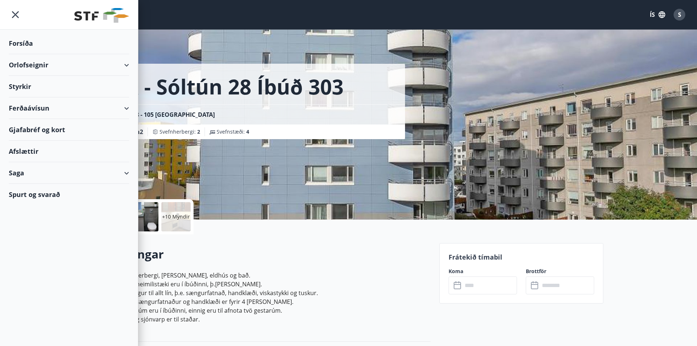
click at [32, 68] on div "Orlofseignir" at bounding box center [69, 65] width 120 height 22
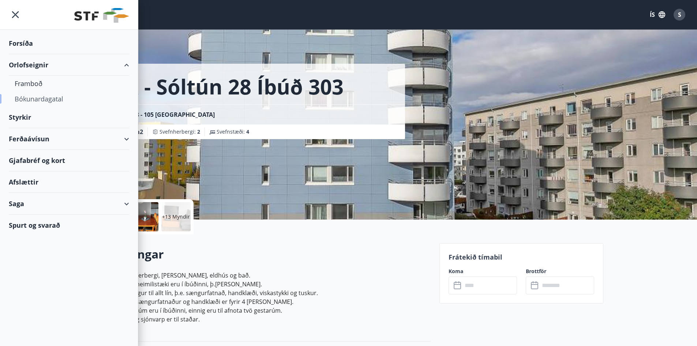
click at [36, 98] on div "Bókunardagatal" at bounding box center [69, 98] width 109 height 15
